Goal: Task Accomplishment & Management: Complete application form

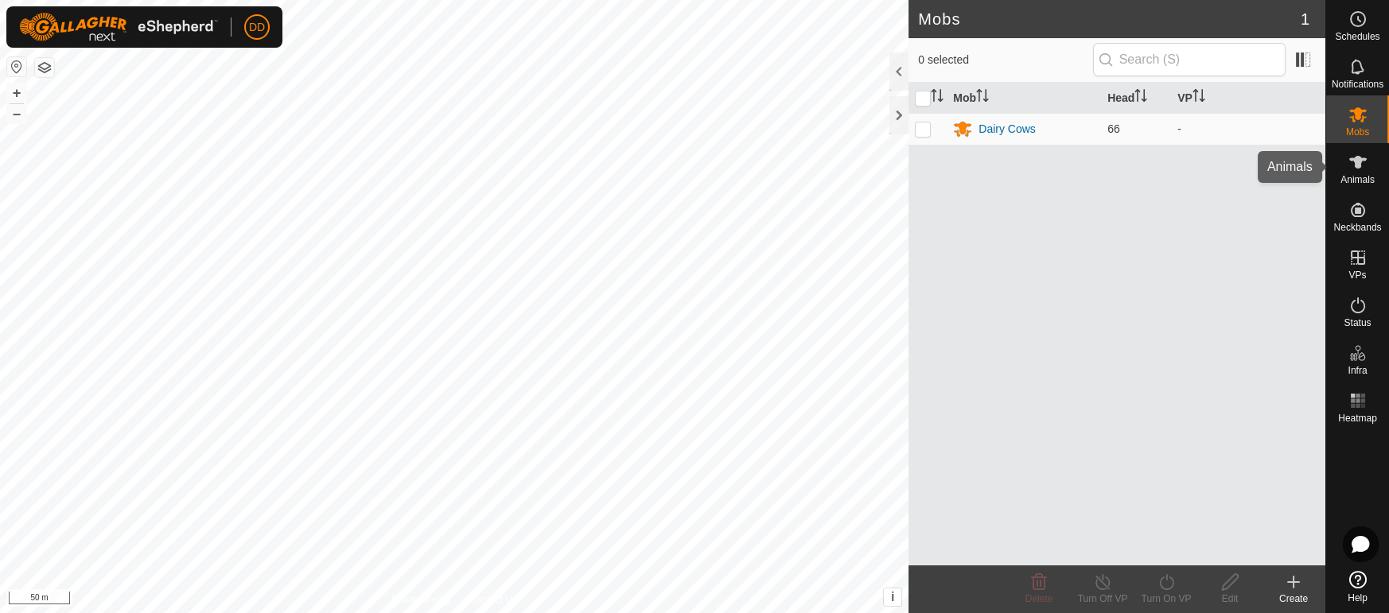
click at [1362, 178] on span "Animals" at bounding box center [1358, 180] width 34 height 10
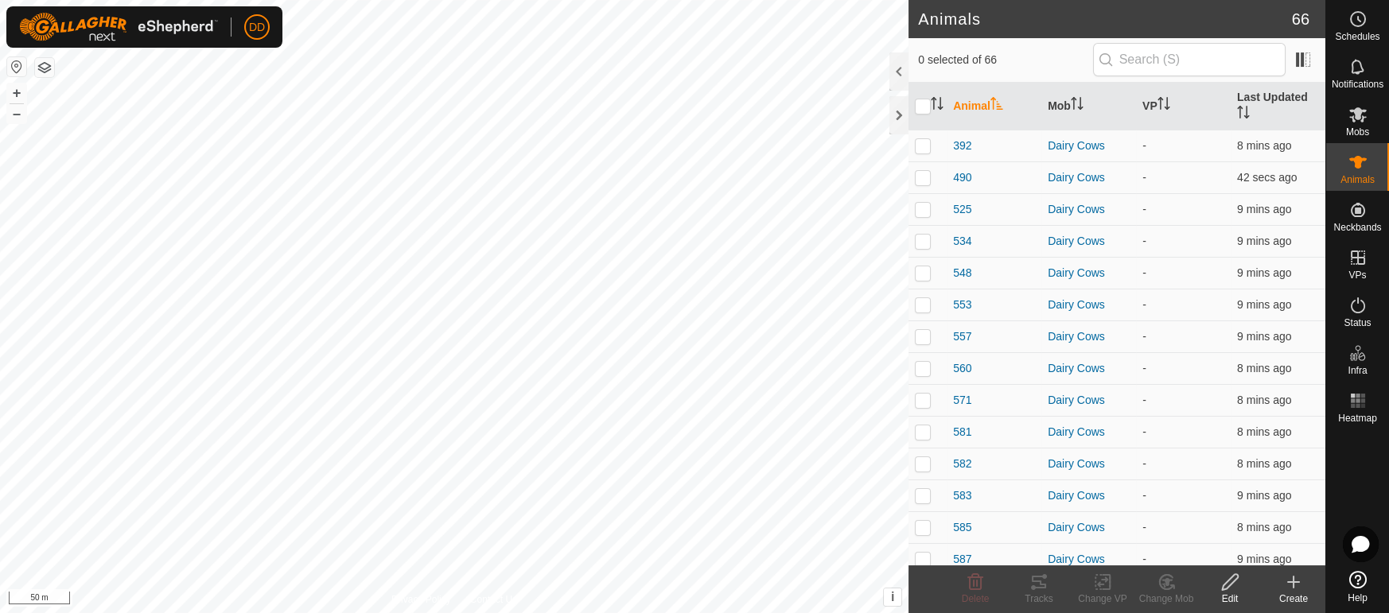
click at [1293, 592] on div "Create" at bounding box center [1294, 599] width 64 height 14
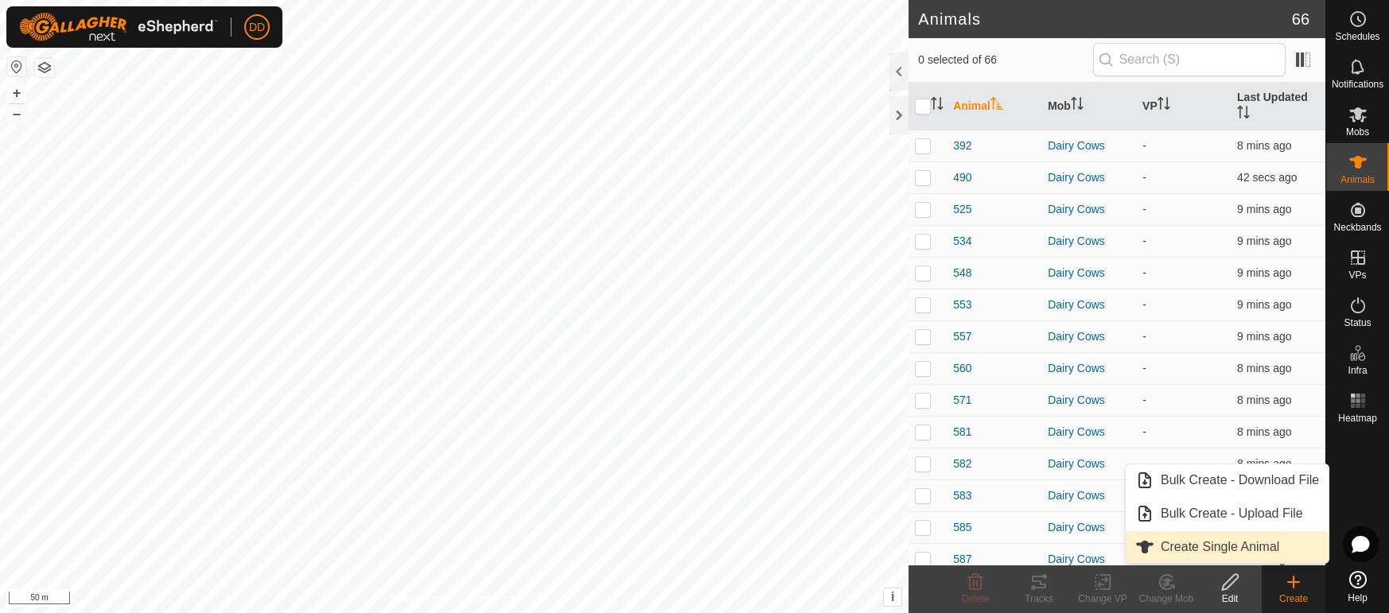
click at [1249, 544] on span "Create Single Animal" at bounding box center [1220, 547] width 119 height 19
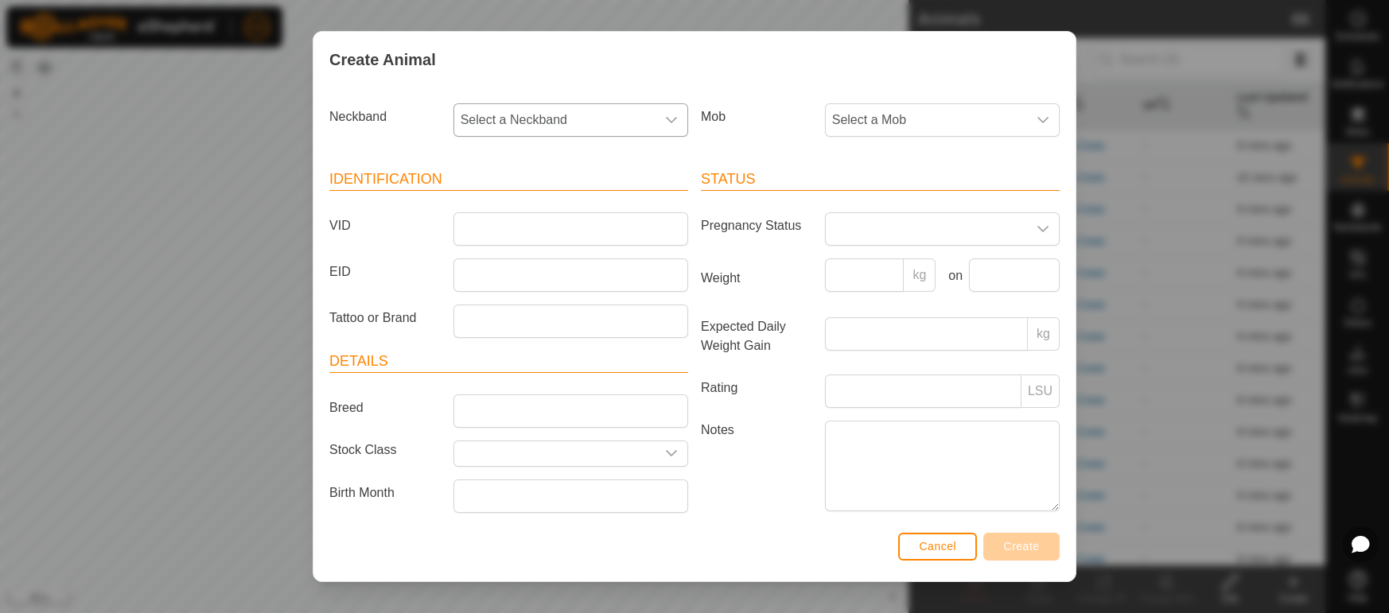
click at [542, 115] on span "Select a Neckband" at bounding box center [554, 120] width 201 height 32
type input "8251"
click at [502, 198] on li "2359968251" at bounding box center [571, 202] width 233 height 32
click at [502, 223] on input "VID" at bounding box center [571, 228] width 235 height 33
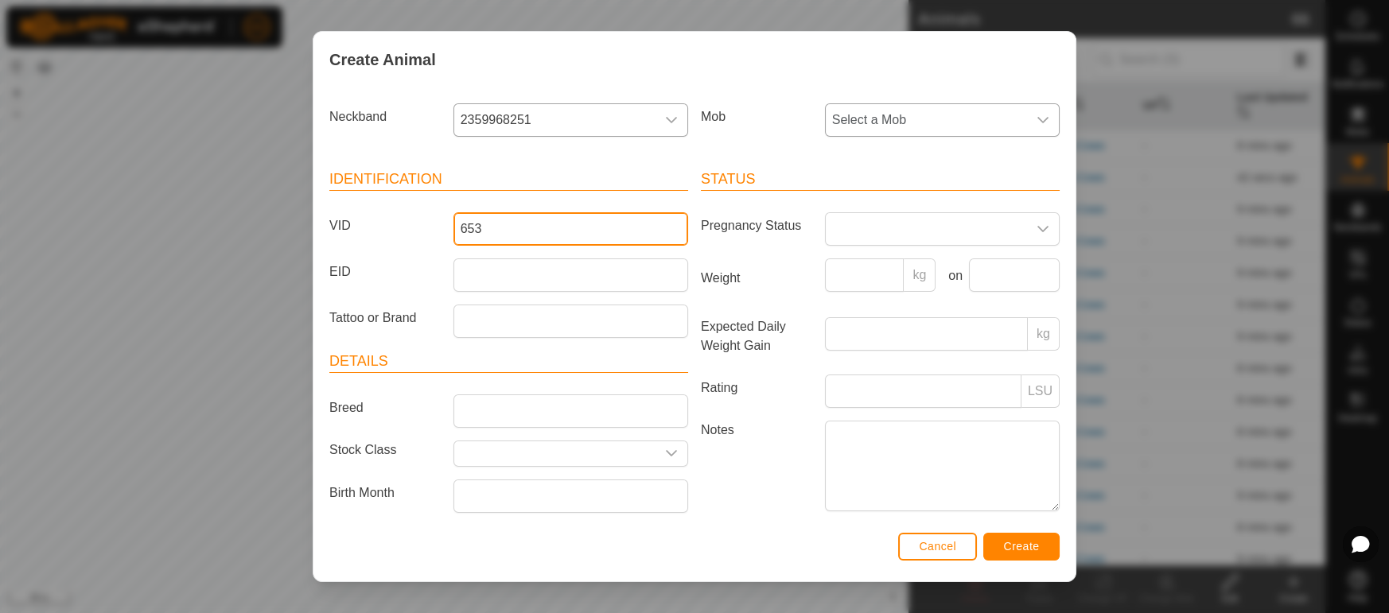
type input "653"
click at [855, 126] on span "Select a Mob" at bounding box center [926, 120] width 201 height 32
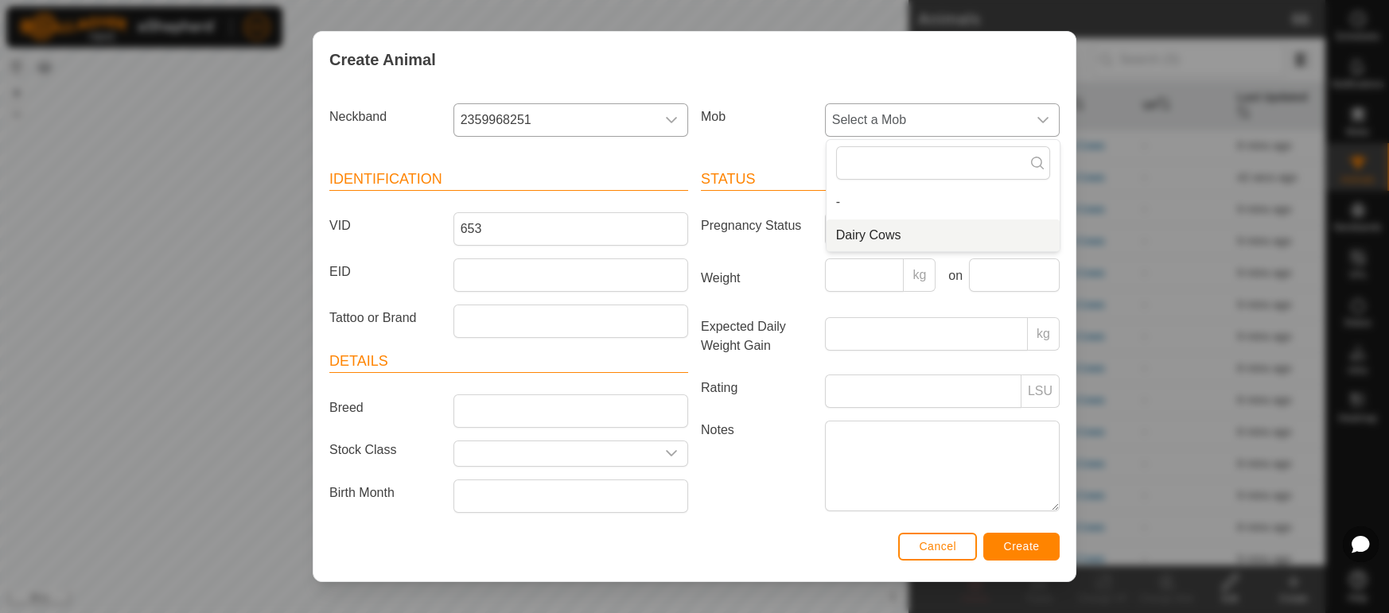
click at [859, 232] on li "Dairy Cows" at bounding box center [943, 236] width 233 height 32
click at [1006, 553] on button "Create" at bounding box center [1021, 547] width 76 height 28
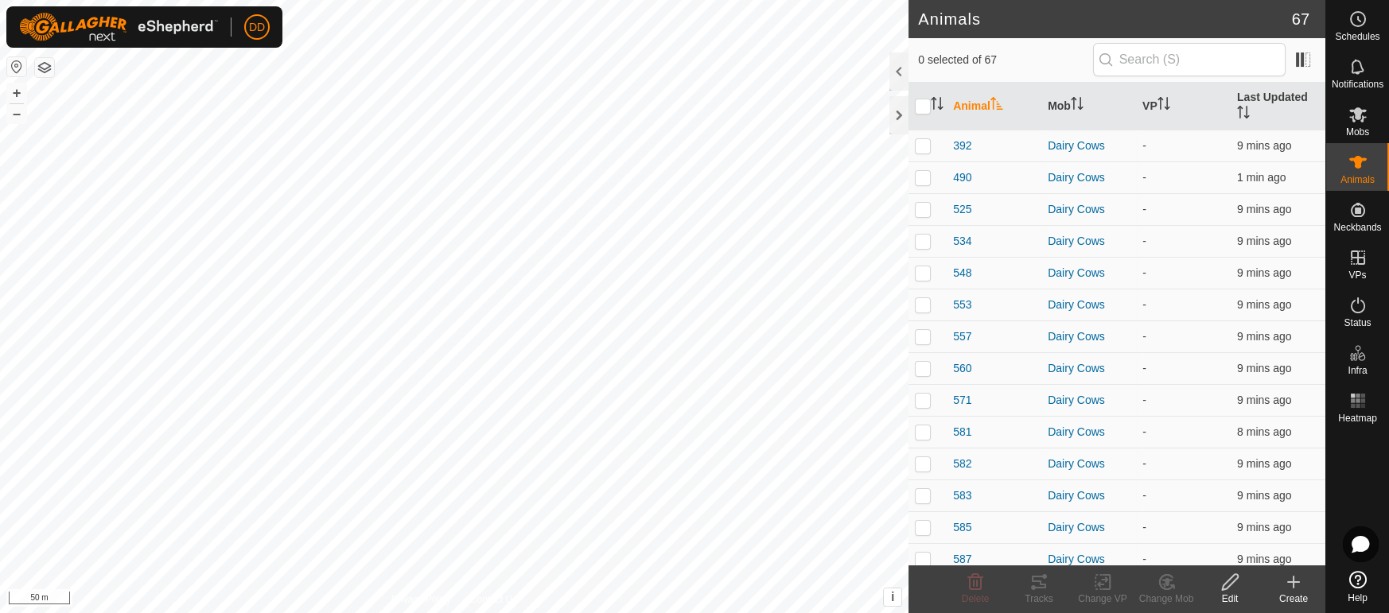
click at [985, 95] on th "Animal" at bounding box center [994, 107] width 95 height 48
